Goal: Navigation & Orientation: Find specific page/section

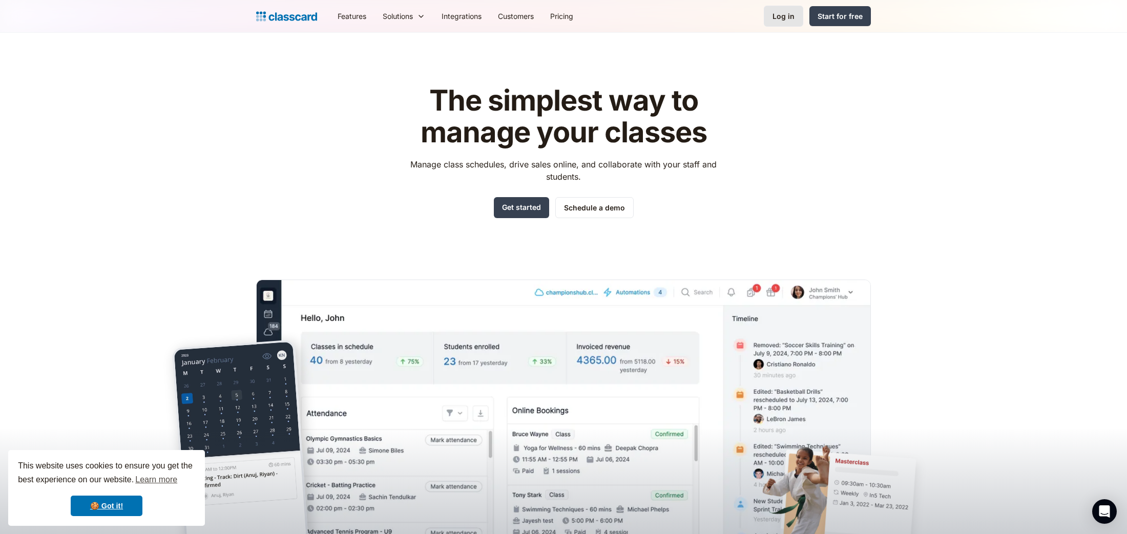
click at [784, 14] on div "Log in" at bounding box center [783, 16] width 22 height 11
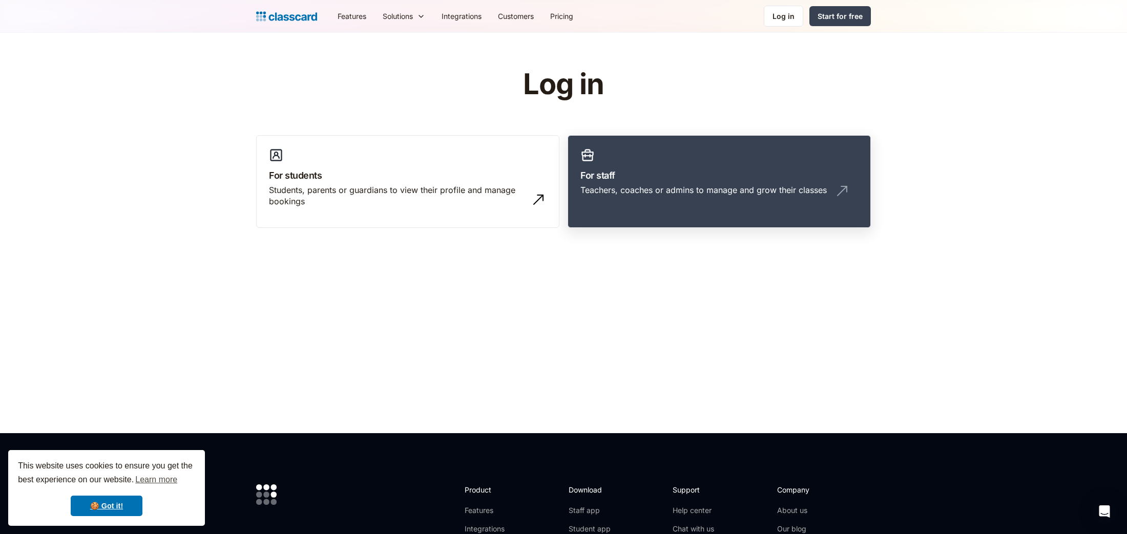
click at [744, 169] on h3 "For staff" at bounding box center [719, 175] width 278 height 14
